Goal: Information Seeking & Learning: Learn about a topic

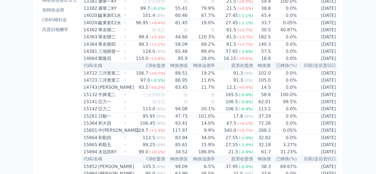
scroll to position [74, 0]
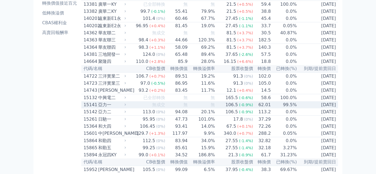
click at [127, 106] on icon at bounding box center [126, 105] width 4 height 4
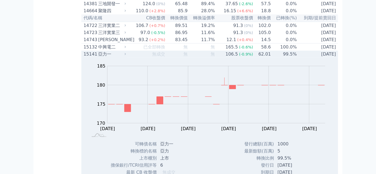
scroll to position [124, 0]
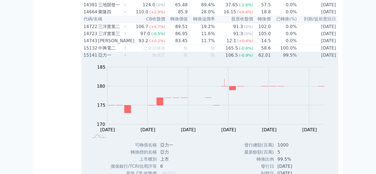
click at [127, 57] on icon at bounding box center [126, 55] width 4 height 4
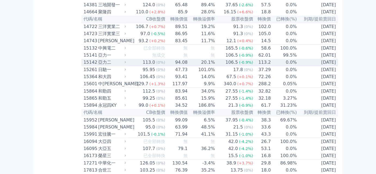
click at [126, 63] on icon at bounding box center [125, 62] width 1 height 2
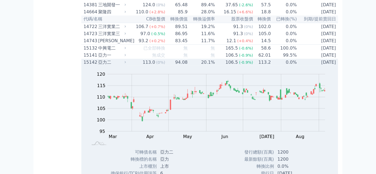
click at [127, 64] on icon at bounding box center [126, 62] width 4 height 4
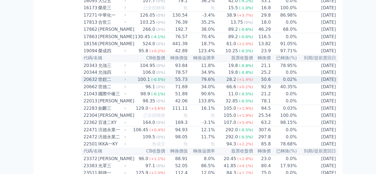
scroll to position [272, 0]
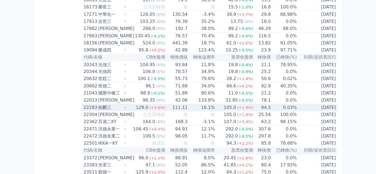
click at [127, 109] on icon at bounding box center [126, 108] width 4 height 4
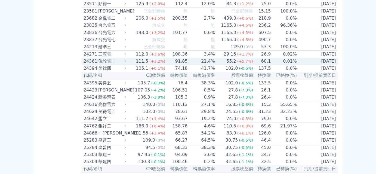
scroll to position [619, 0]
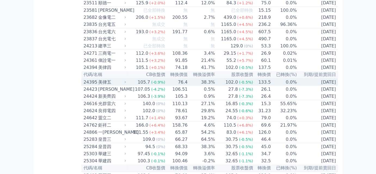
click at [126, 83] on icon at bounding box center [125, 82] width 1 height 2
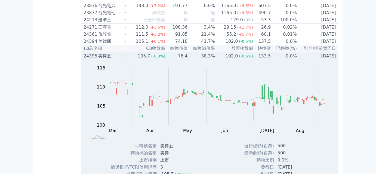
scroll to position [643, 0]
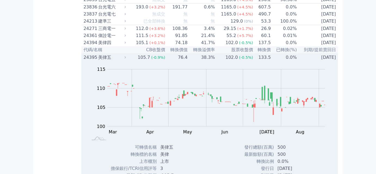
click at [127, 59] on icon at bounding box center [126, 58] width 4 height 4
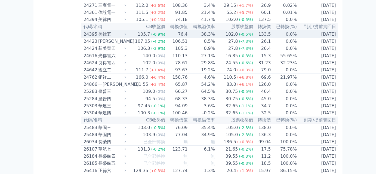
scroll to position [668, 0]
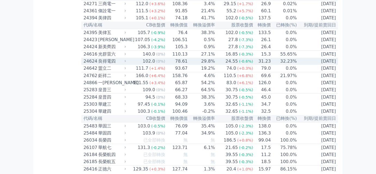
click at [127, 63] on icon at bounding box center [126, 61] width 4 height 4
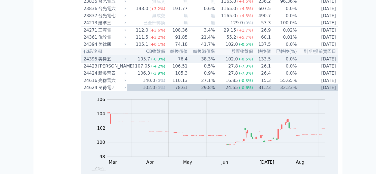
scroll to position [643, 0]
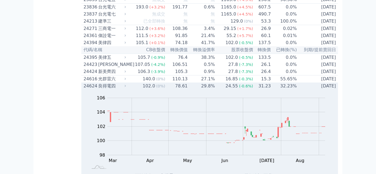
click at [127, 88] on icon at bounding box center [126, 86] width 4 height 4
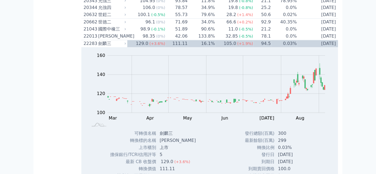
scroll to position [322, 0]
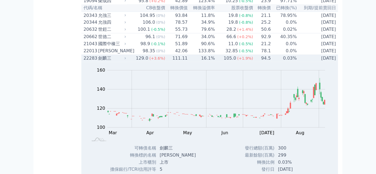
click at [126, 60] on icon at bounding box center [126, 59] width 4 height 4
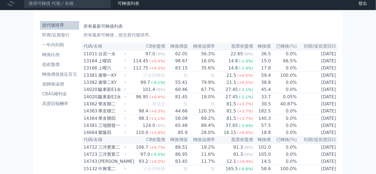
scroll to position [0, 0]
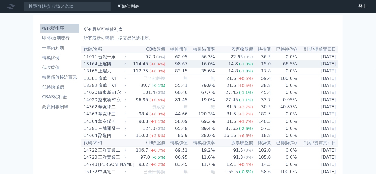
click at [127, 66] on icon at bounding box center [126, 64] width 4 height 4
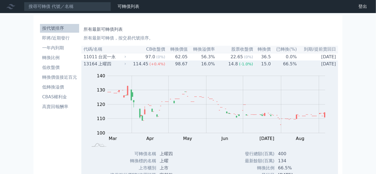
click at [127, 64] on icon at bounding box center [126, 64] width 4 height 4
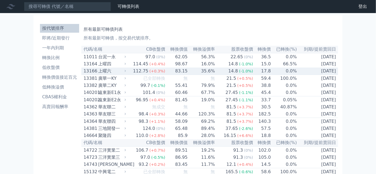
click at [126, 72] on icon at bounding box center [125, 71] width 1 height 2
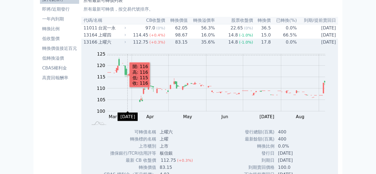
scroll to position [25, 0]
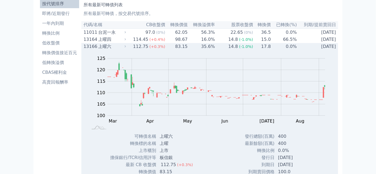
click at [127, 48] on icon at bounding box center [126, 47] width 4 height 4
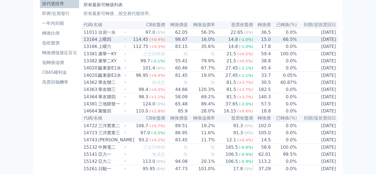
click at [127, 41] on icon at bounding box center [126, 40] width 4 height 4
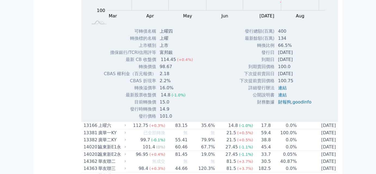
scroll to position [124, 0]
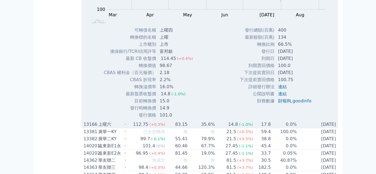
click at [127, 126] on icon at bounding box center [126, 125] width 4 height 4
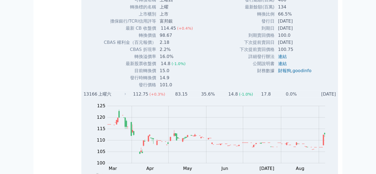
scroll to position [148, 0]
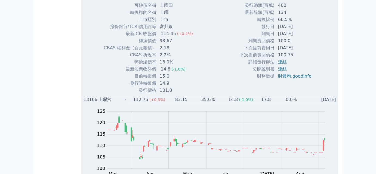
click at [127, 99] on icon at bounding box center [126, 100] width 4 height 4
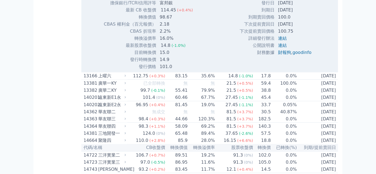
scroll to position [173, 0]
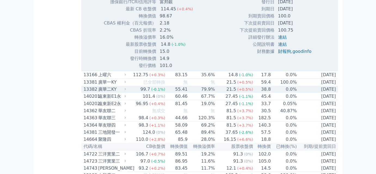
click at [127, 91] on icon at bounding box center [126, 89] width 4 height 4
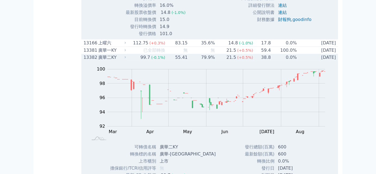
scroll to position [198, 0]
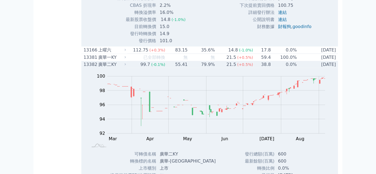
click at [126, 66] on icon at bounding box center [125, 64] width 1 height 2
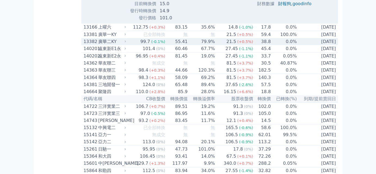
scroll to position [223, 0]
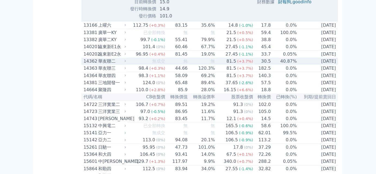
click at [127, 63] on icon at bounding box center [126, 61] width 4 height 4
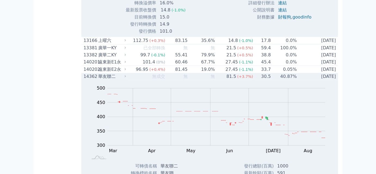
scroll to position [198, 0]
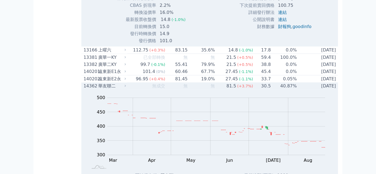
click at [127, 88] on icon at bounding box center [126, 86] width 4 height 4
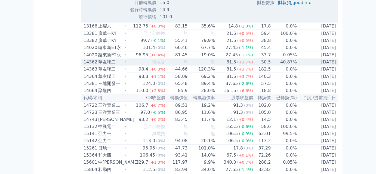
scroll to position [223, 0]
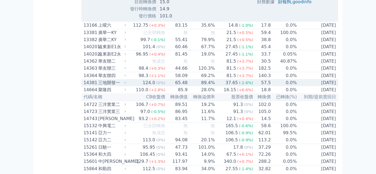
click at [127, 84] on icon at bounding box center [126, 83] width 4 height 4
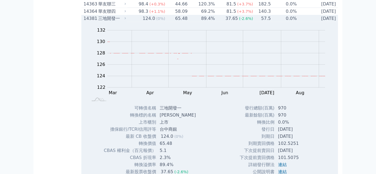
scroll to position [272, 0]
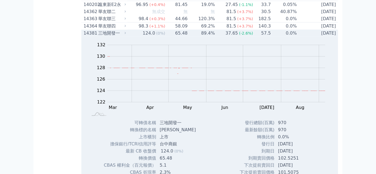
click at [127, 35] on icon at bounding box center [126, 33] width 4 height 4
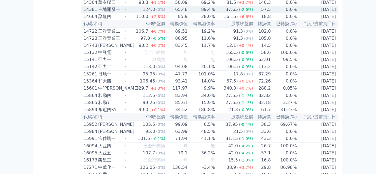
scroll to position [297, 0]
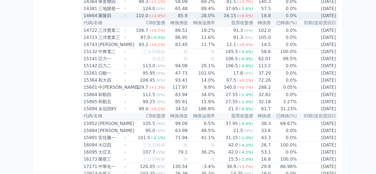
click at [127, 17] on icon at bounding box center [126, 16] width 4 height 4
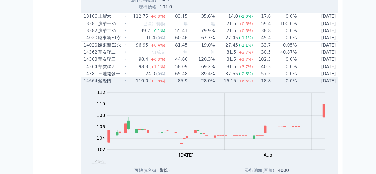
scroll to position [223, 0]
